Goal: Task Accomplishment & Management: Use online tool/utility

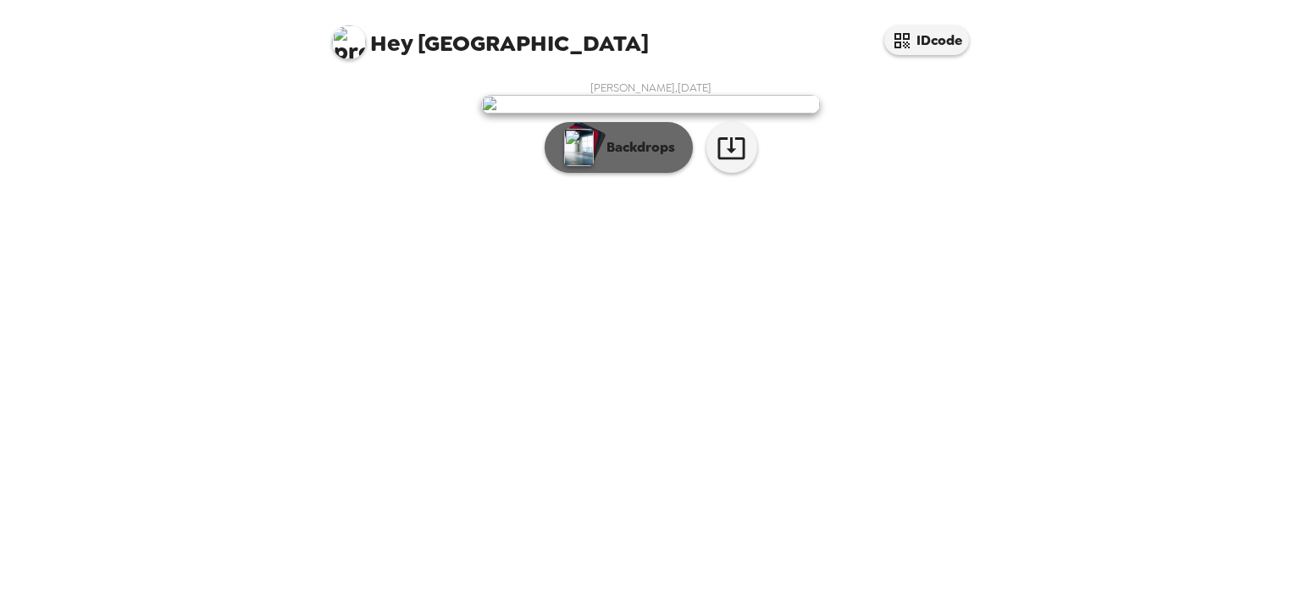
click at [611, 158] on p "Backdrops" at bounding box center [636, 147] width 77 height 20
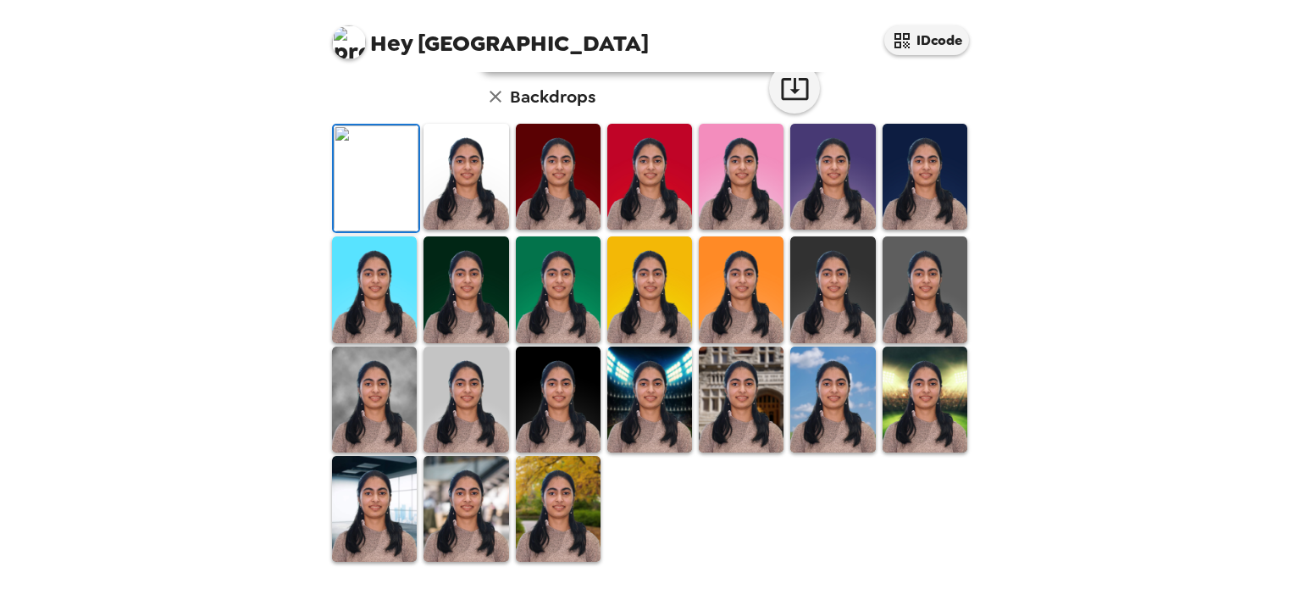
scroll to position [339, 0]
click at [443, 230] on img at bounding box center [465, 177] width 85 height 106
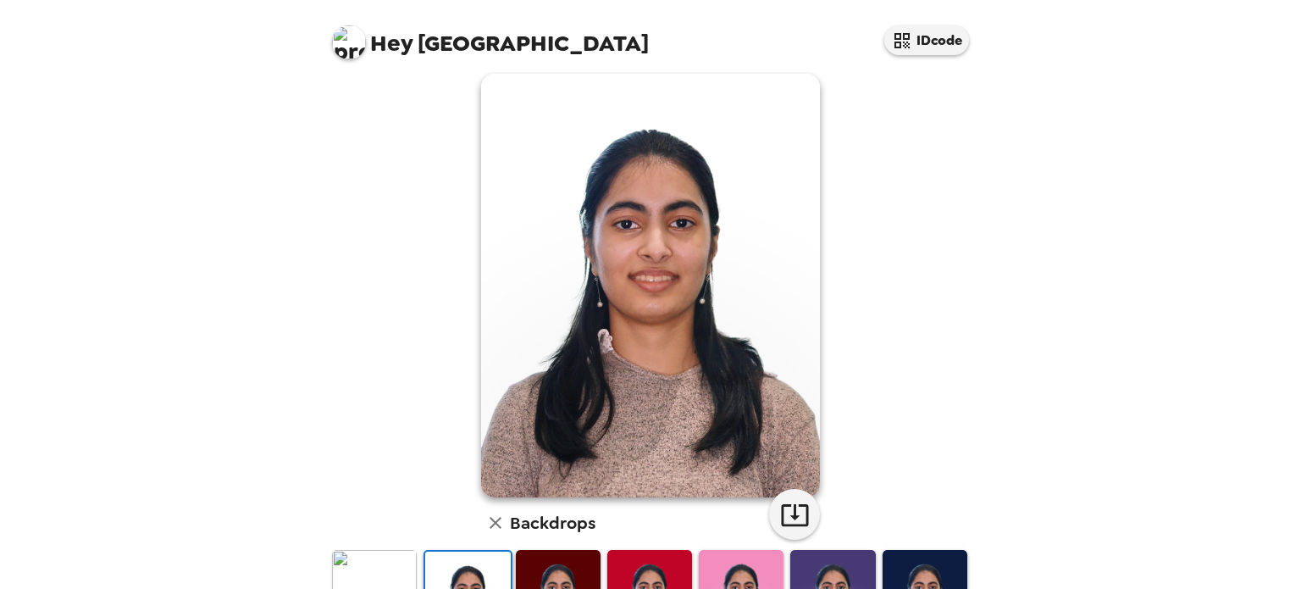
scroll to position [0, 0]
